Goal: Task Accomplishment & Management: Use online tool/utility

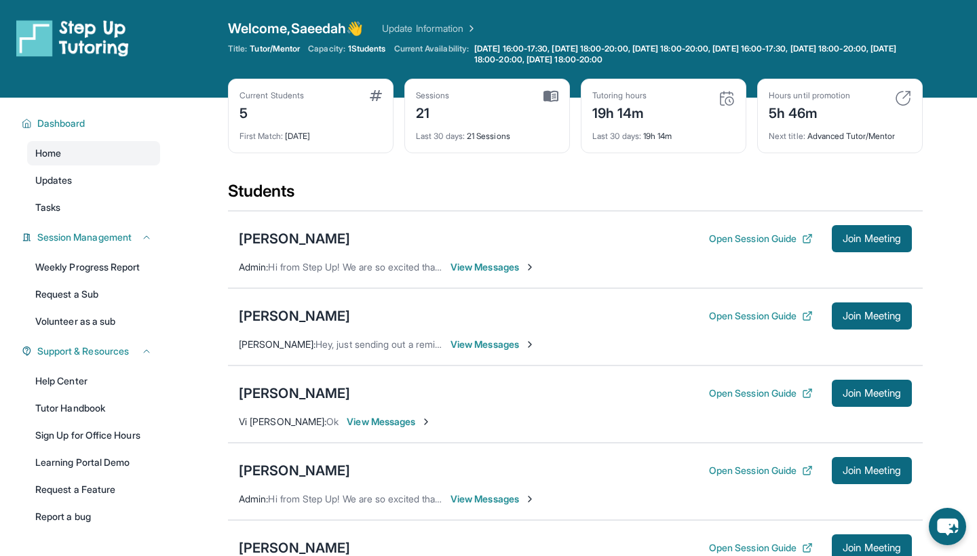
scroll to position [90, 0]
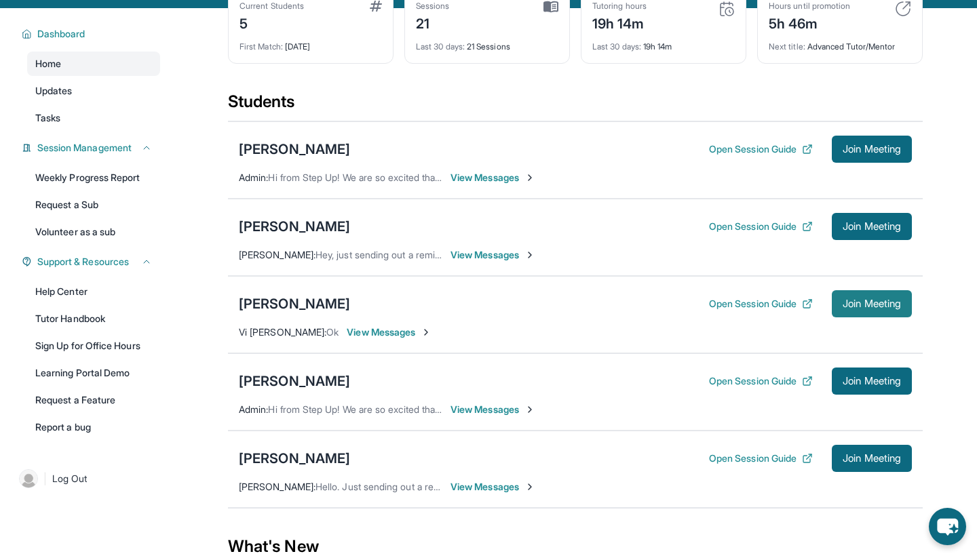
click at [844, 307] on span "Join Meeting" at bounding box center [871, 304] width 58 height 8
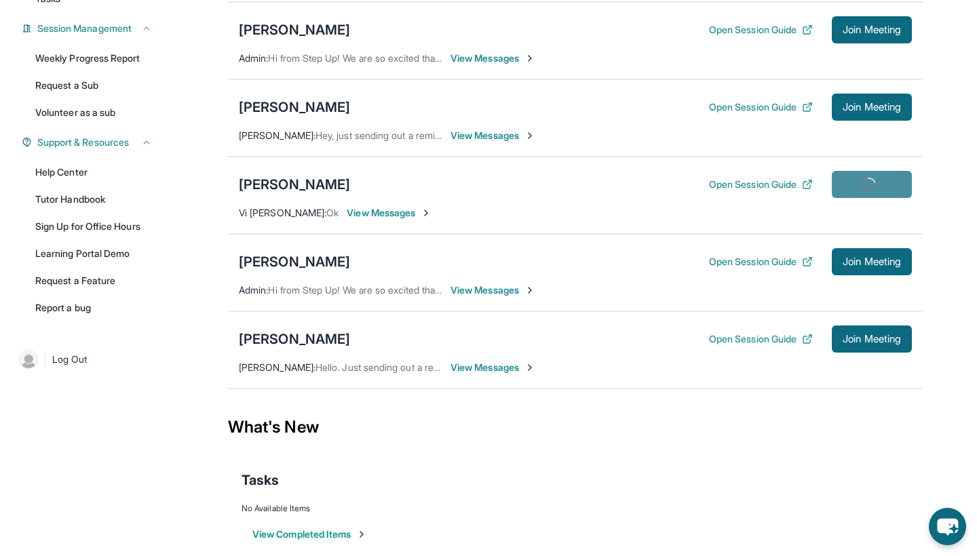
scroll to position [206, 0]
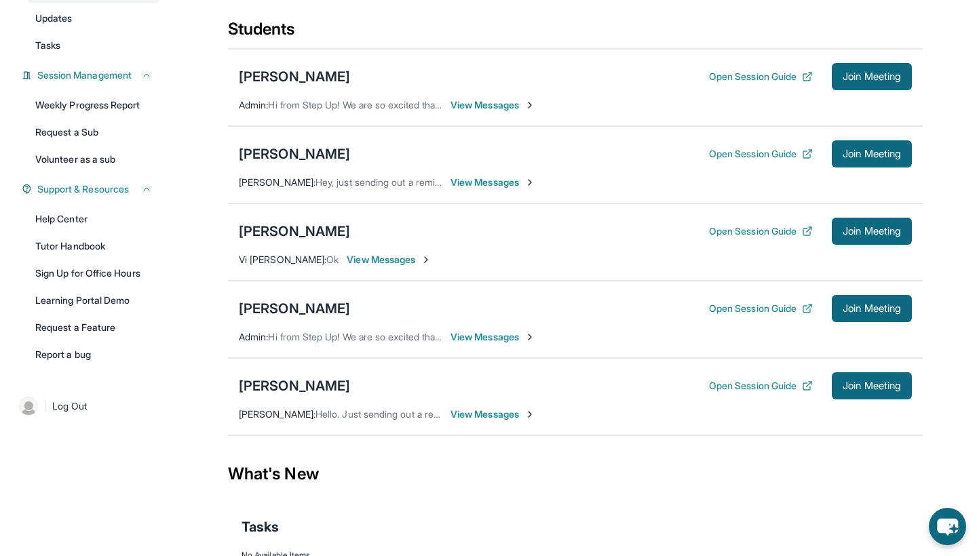
scroll to position [163, 0]
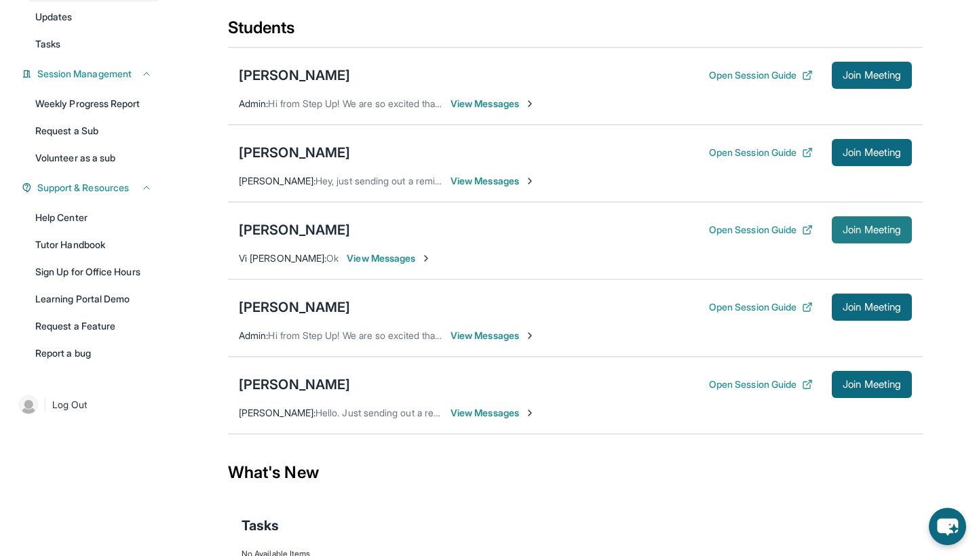
click at [862, 231] on span "Join Meeting" at bounding box center [871, 230] width 58 height 8
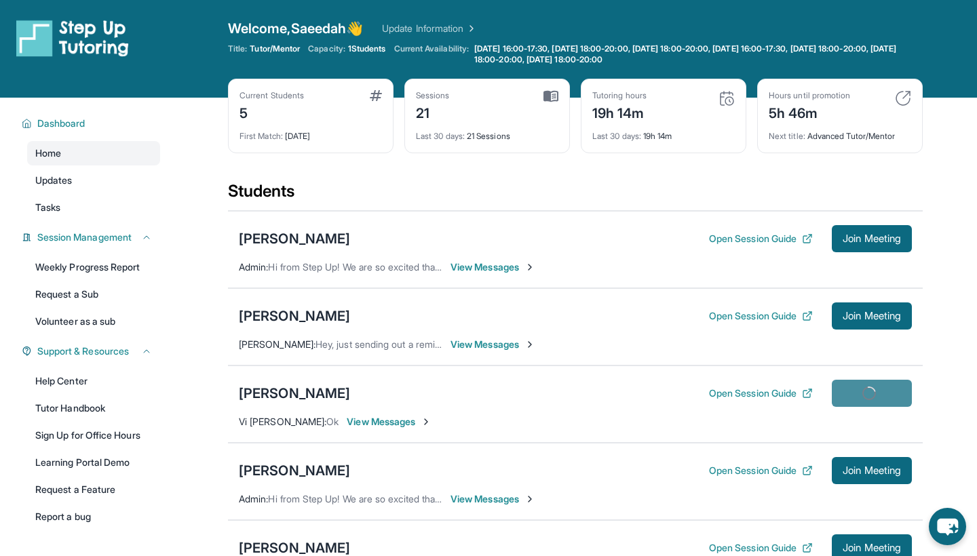
scroll to position [0, 0]
